Goal: Information Seeking & Learning: Find specific fact

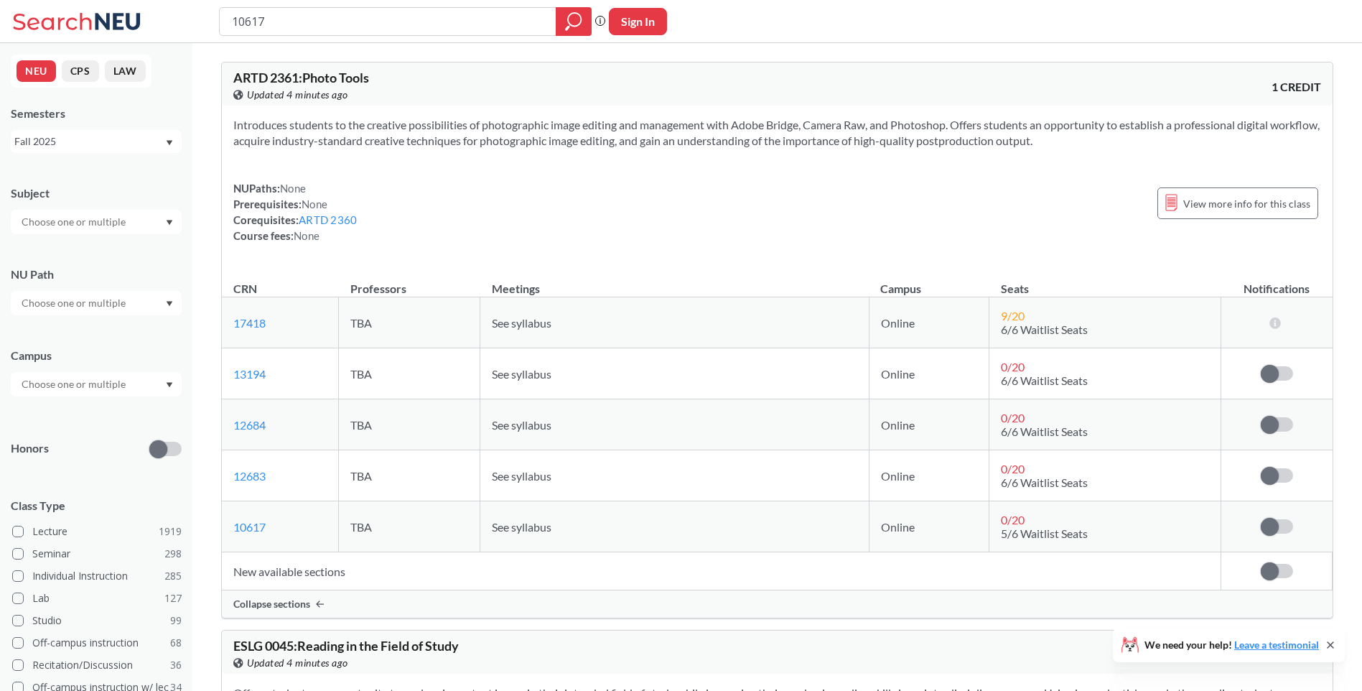
click at [101, 0] on html "10617 Phrase search guarantees the exact search appears in the results. Ex. If …" at bounding box center [681, 345] width 1362 height 691
type input "14832"
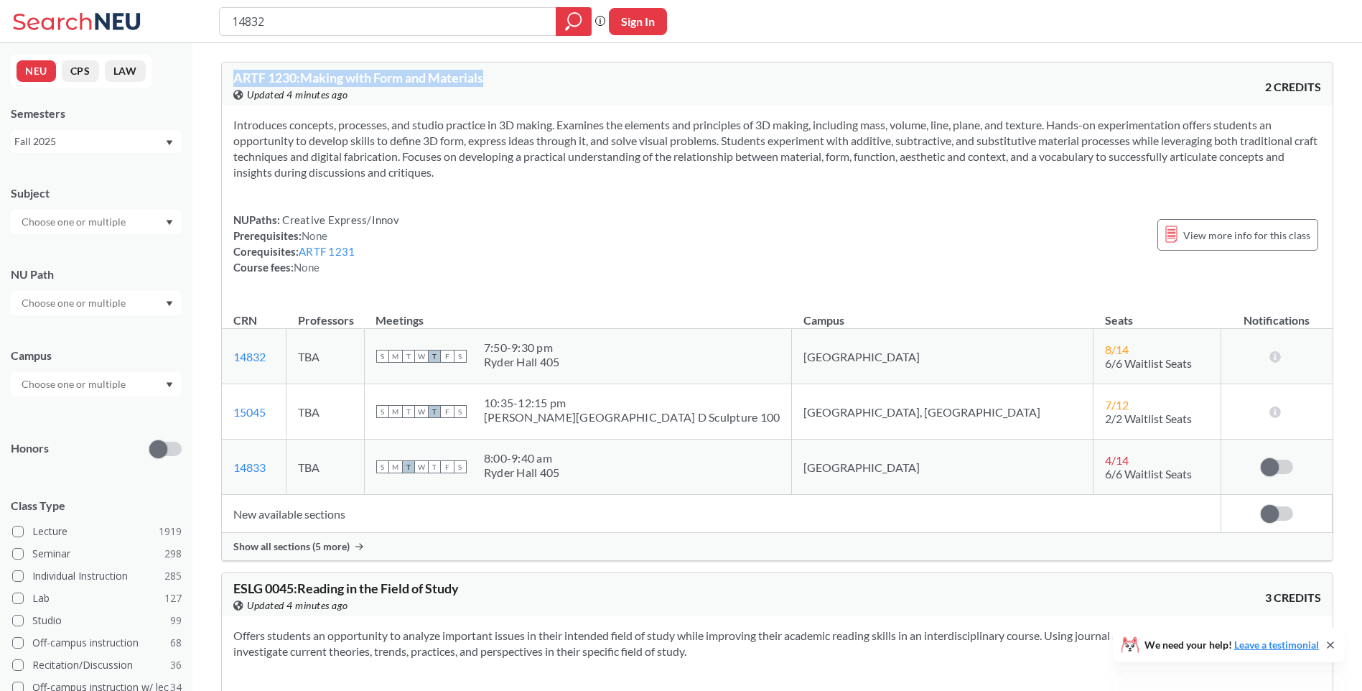
drag, startPoint x: 496, startPoint y: 75, endPoint x: 242, endPoint y: 75, distance: 254.1
click at [242, 75] on div "ARTF 1230 : Making with Form and Materials View this course on Banner. Updated …" at bounding box center [505, 87] width 544 height 32
copy span "RTF 1230 : Making with Form and Materials"
click at [818, 73] on div "ARTF 1230 : Making with Form and Materials View this course on Banner. Updated …" at bounding box center [777, 83] width 1111 height 43
click at [360, 0] on div "14832 Phrase search guarantees the exact search appears in the results. Ex. If …" at bounding box center [681, 21] width 1362 height 43
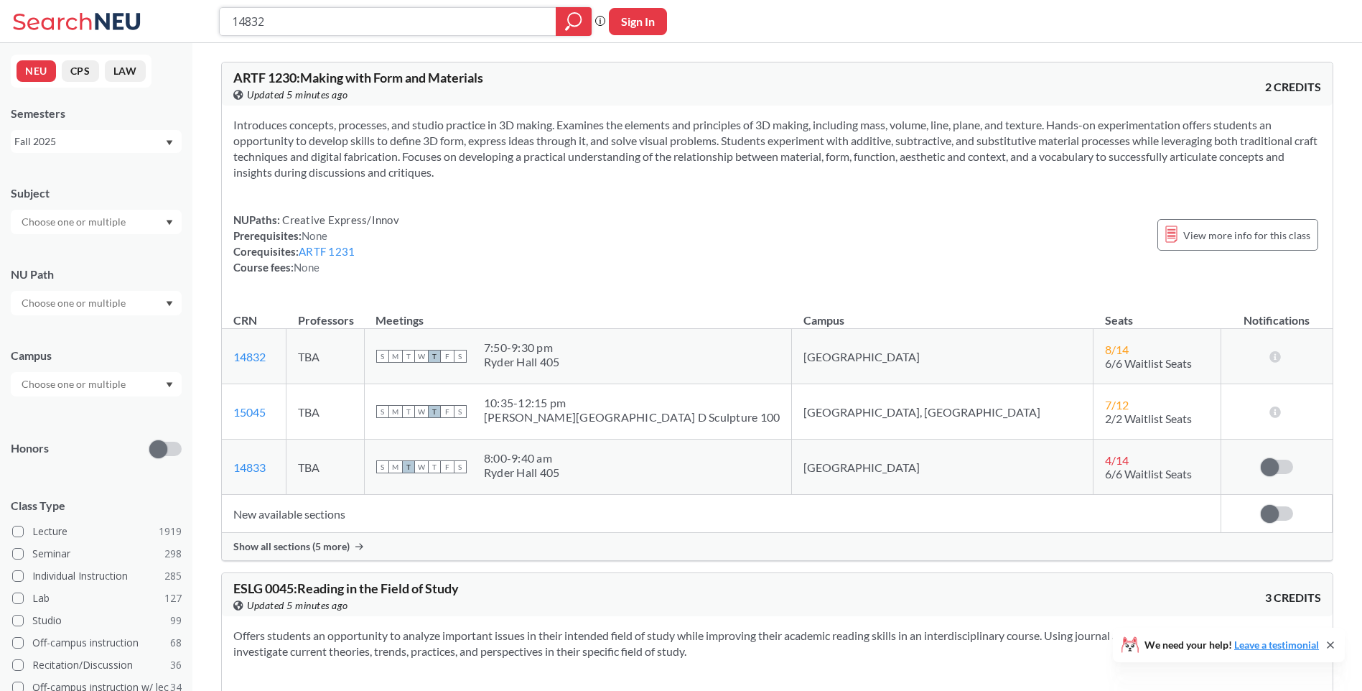
click at [380, 23] on input "14832" at bounding box center [387, 21] width 315 height 24
drag, startPoint x: 381, startPoint y: 27, endPoint x: 197, endPoint y: 19, distance: 184.0
click at [197, 19] on div "14832 Phrase search guarantees the exact search appears in the results. Ex. If …" at bounding box center [681, 21] width 1362 height 43
paste input "3213"
type input "13213"
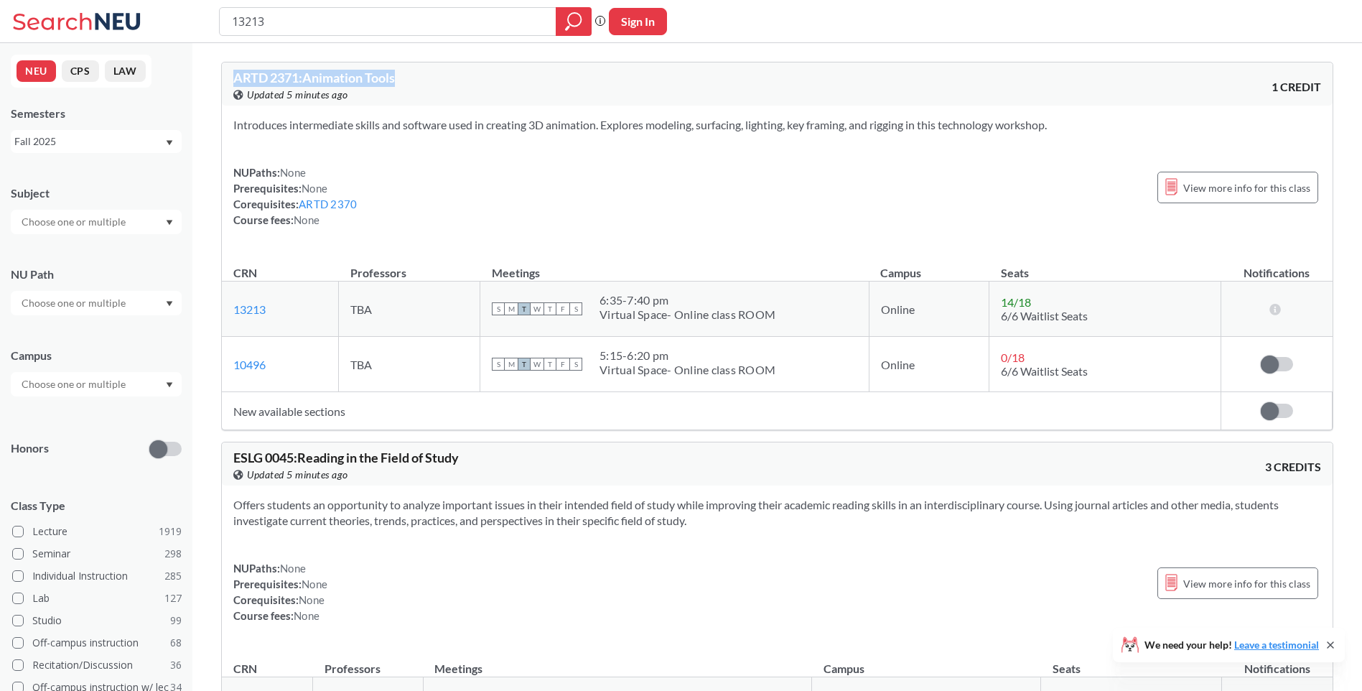
drag, startPoint x: 420, startPoint y: 86, endPoint x: 248, endPoint y: 65, distance: 172.9
click at [248, 65] on div "ARTD 2371 : Animation Tools View this course on Banner. Updated 5 minutes ago 1…" at bounding box center [777, 83] width 1111 height 43
copy span "TD 2371 : Animation Tools"
click at [803, 93] on div "ARTD 2371 : Animation Tools View this course on Banner. Updated 5 minutes ago 1…" at bounding box center [777, 83] width 1111 height 43
